Goal: Find specific page/section: Find specific page/section

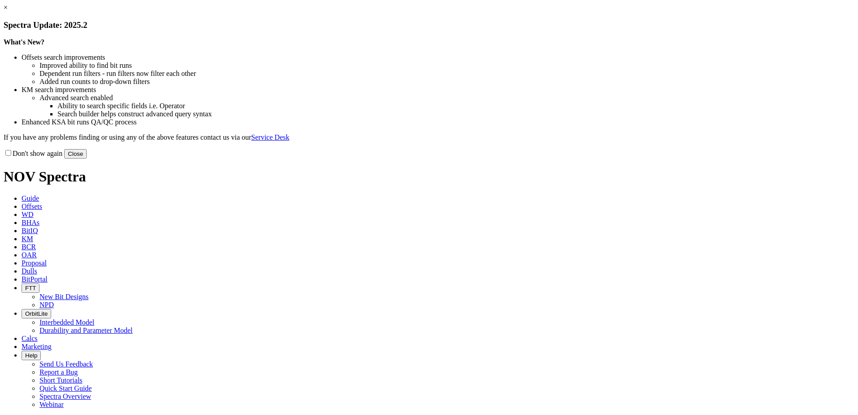
click at [87, 158] on button "Close" at bounding box center [75, 153] width 22 height 9
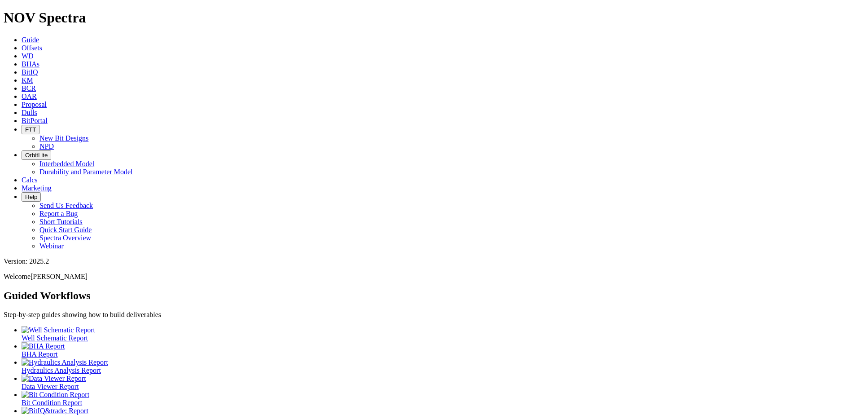
click at [22, 109] on icon at bounding box center [22, 113] width 0 height 8
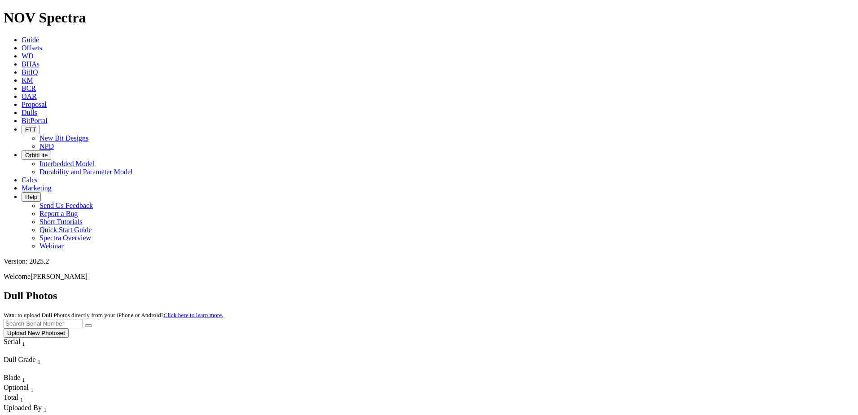
click at [83, 319] on input "text" at bounding box center [43, 323] width 79 height 9
click at [737, 272] on p "Welcome Fredy Lugo Collazos" at bounding box center [429, 276] width 851 height 8
drag, startPoint x: 737, startPoint y: 22, endPoint x: 701, endPoint y: 42, distance: 41.4
click at [83, 319] on input "A" at bounding box center [43, 323] width 79 height 9
type input "A317107"
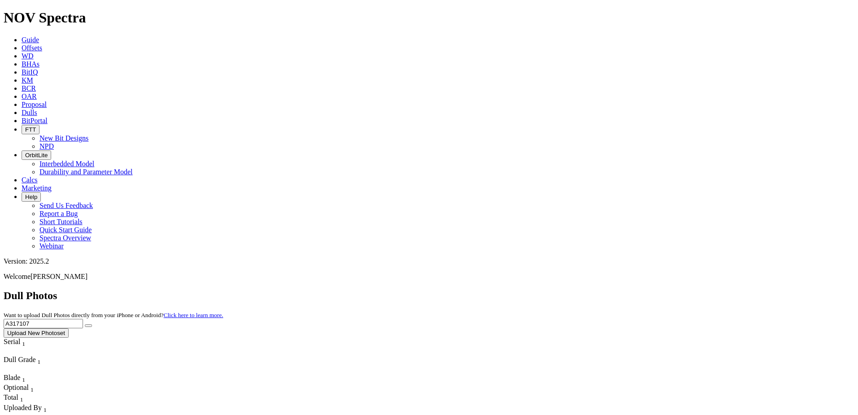
click at [92, 324] on button "submit" at bounding box center [88, 325] width 7 height 3
